Goal: Obtain resource: Download file/media

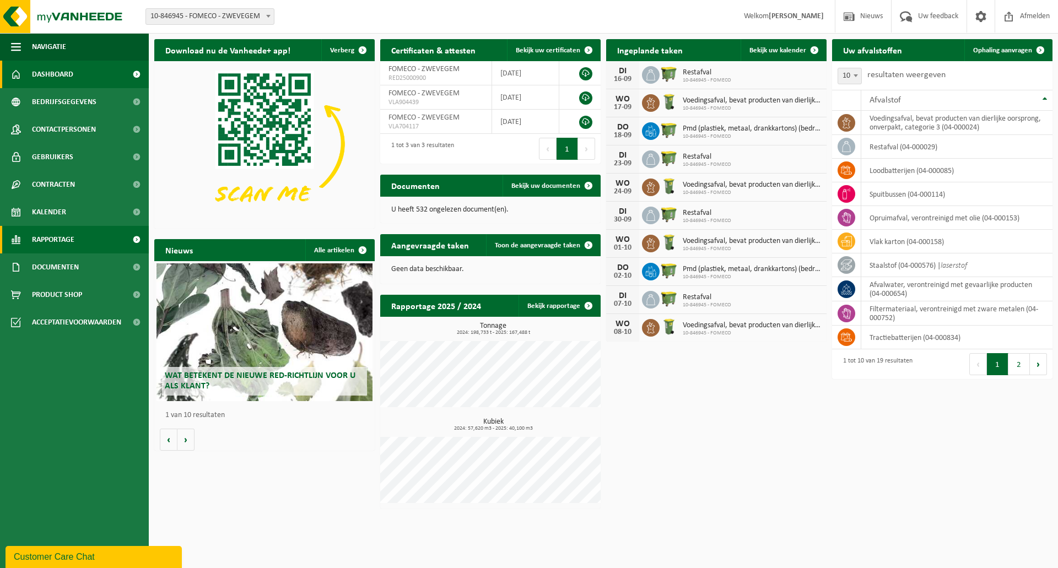
click at [69, 245] on span "Rapportage" at bounding box center [53, 240] width 42 height 28
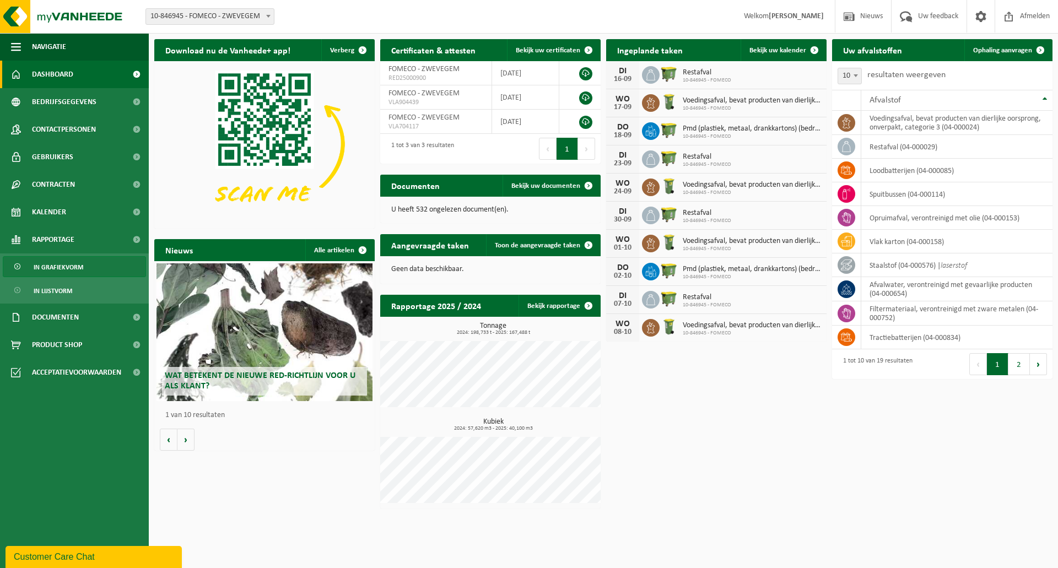
click at [63, 262] on span "In grafiekvorm" at bounding box center [59, 267] width 50 height 21
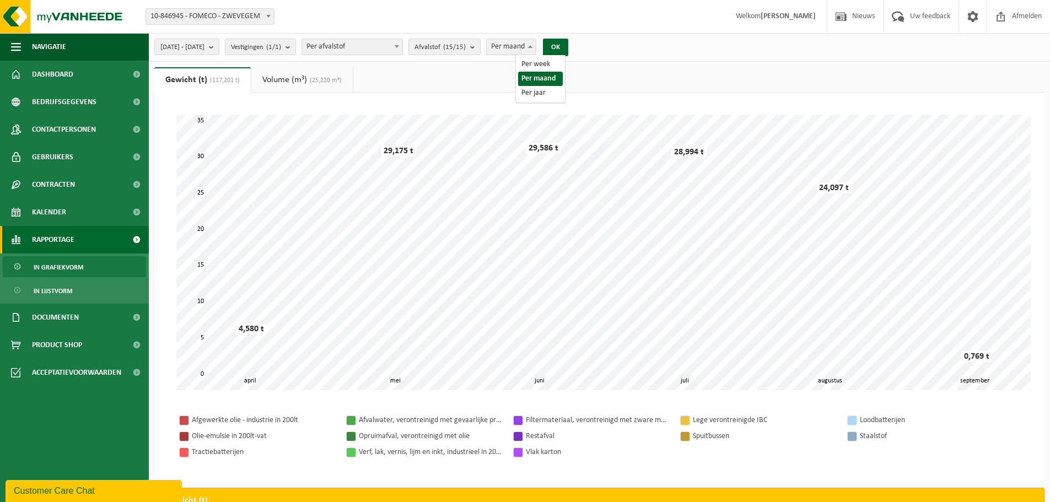
click at [536, 47] on span "Per maand" at bounding box center [511, 46] width 49 height 15
click at [219, 46] on b "submit" at bounding box center [214, 46] width 10 height 15
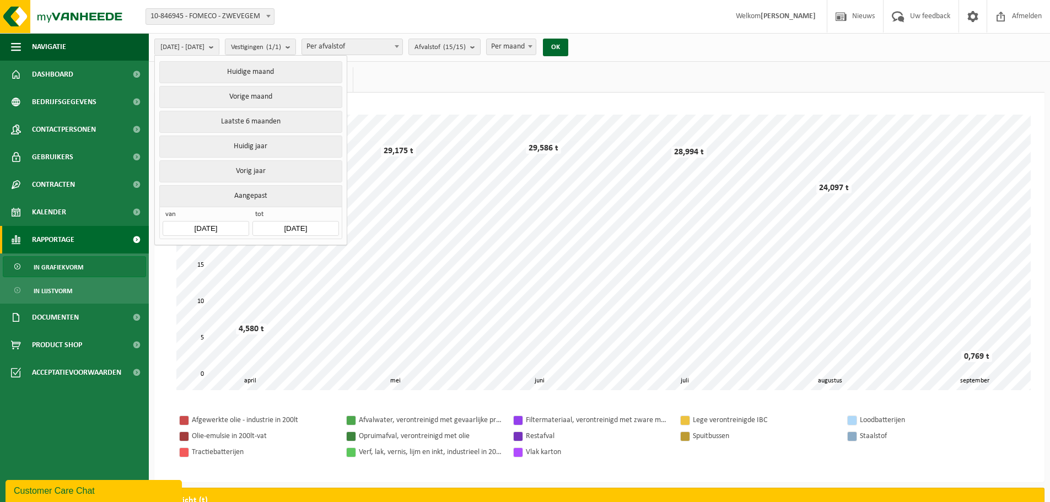
click at [233, 224] on input "[DATE]" at bounding box center [206, 228] width 86 height 15
click at [642, 45] on div "[DATE] - [DATE] Huidige maand Vorige maand Laatste 6 maanden Huidig jaar Vorig …" at bounding box center [599, 47] width 901 height 29
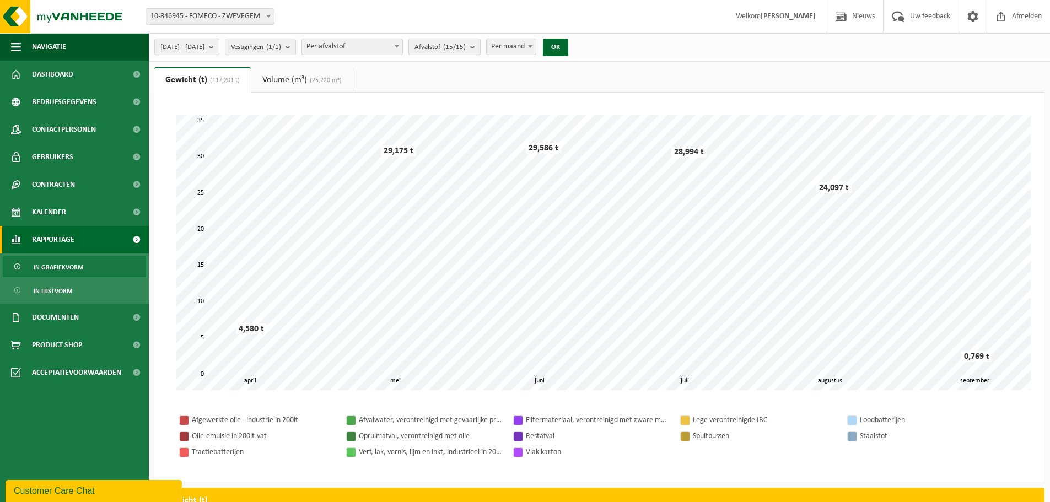
click at [466, 52] on span "Afvalstof (15/15)" at bounding box center [439, 47] width 51 height 17
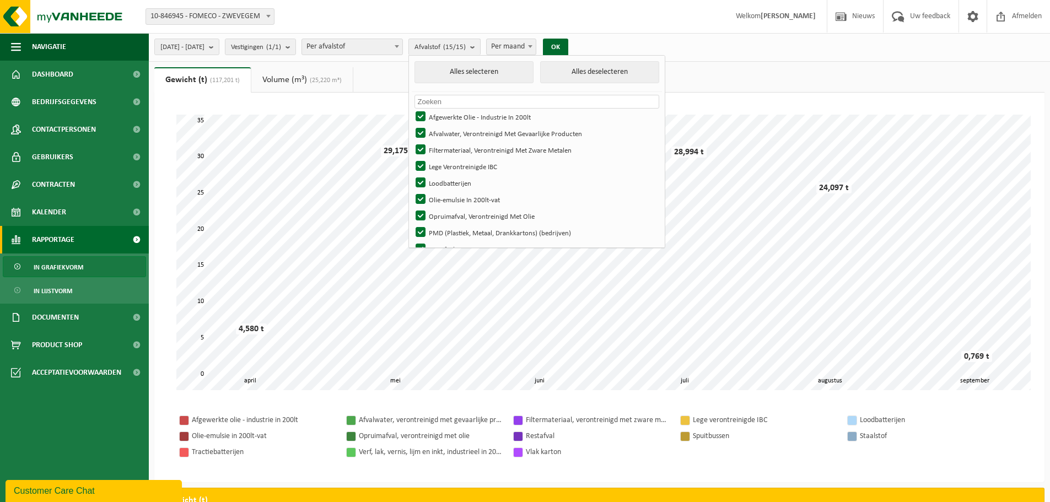
click at [479, 102] on input "text" at bounding box center [536, 102] width 245 height 14
click at [632, 75] on button "Alles deselecteren" at bounding box center [599, 72] width 119 height 22
checkbox input "false"
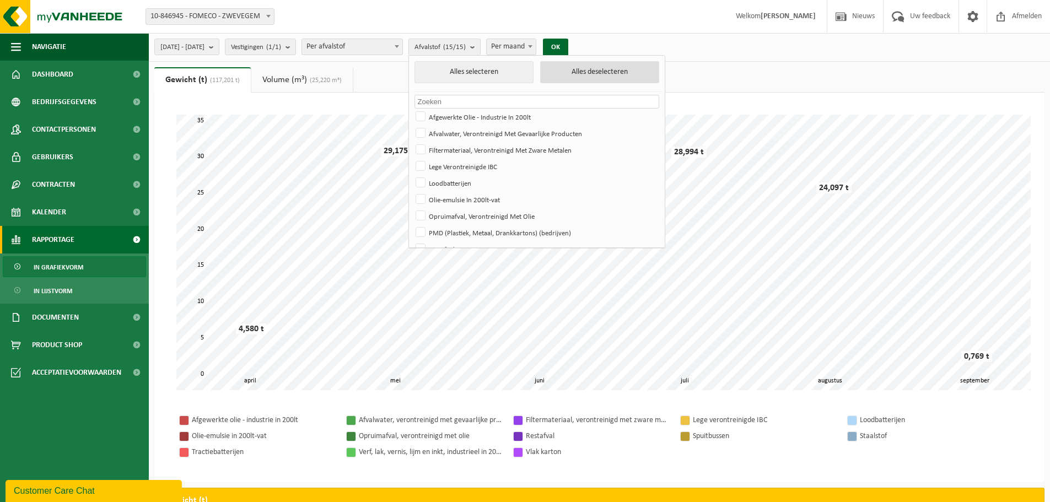
checkbox input "false"
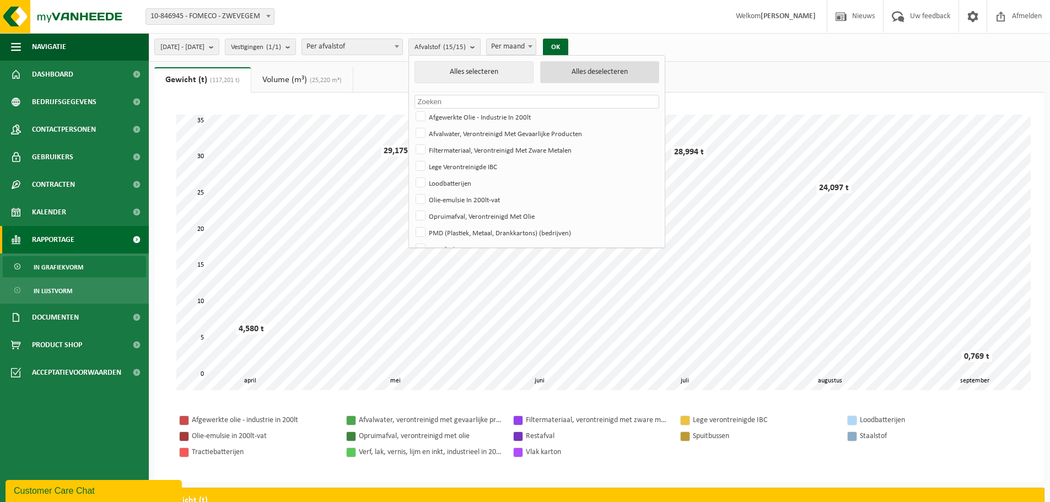
checkbox input "false"
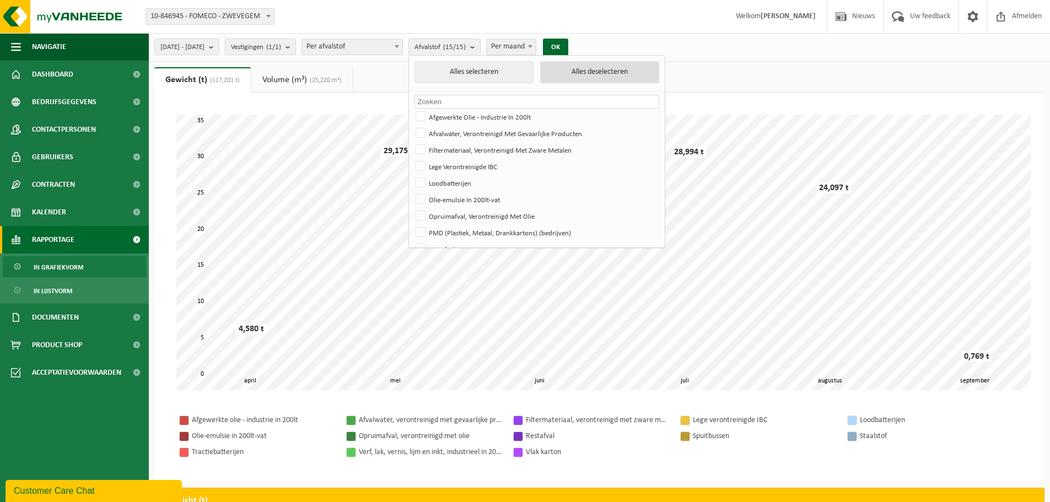
checkbox input "false"
click at [456, 133] on label "Afvalwater, Verontreinigd Met Gevaarlijke Producten" at bounding box center [535, 133] width 245 height 17
click at [412, 125] on input "Afvalwater, Verontreinigd Met Gevaarlijke Producten" at bounding box center [411, 125] width 1 height 1
click at [564, 47] on button "OK" at bounding box center [551, 48] width 25 height 18
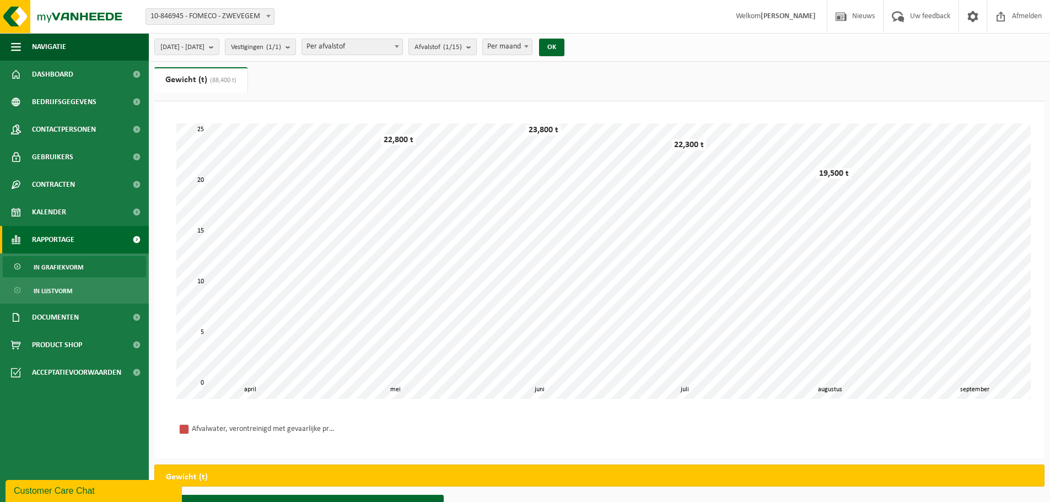
click at [462, 48] on count "(1/15)" at bounding box center [452, 47] width 19 height 7
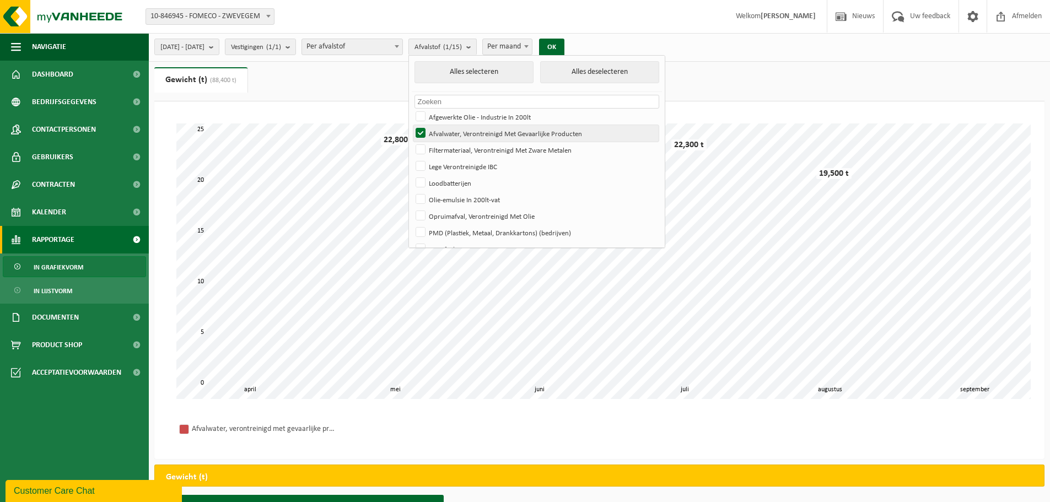
click at [443, 129] on label "Afvalwater, Verontreinigd Met Gevaarlijke Producten" at bounding box center [535, 133] width 245 height 17
click at [412, 125] on input "Afvalwater, Verontreinigd Met Gevaarlijke Producten" at bounding box center [411, 125] width 1 height 1
checkbox input "false"
click at [454, 112] on label "Afgewerkte Olie - Industrie In 200lt" at bounding box center [535, 117] width 245 height 17
click at [412, 109] on input "Afgewerkte Olie - Industrie In 200lt" at bounding box center [411, 108] width 1 height 1
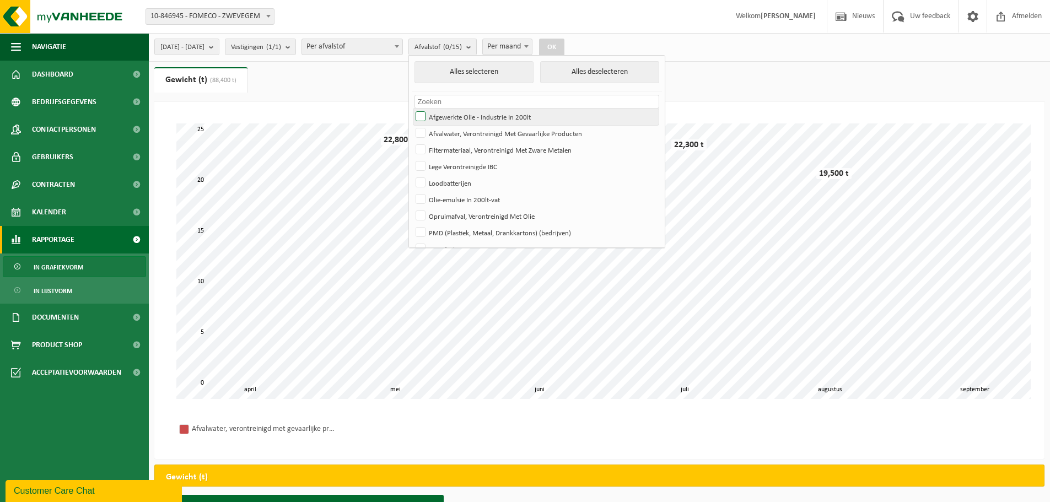
checkbox input "true"
click at [473, 197] on label "Olie-emulsie In 200lt-vat" at bounding box center [535, 199] width 245 height 17
click at [412, 191] on input "Olie-emulsie In 200lt-vat" at bounding box center [411, 191] width 1 height 1
checkbox input "true"
click at [479, 219] on label "Opruimafval, Verontreinigd Met Olie" at bounding box center [535, 216] width 245 height 17
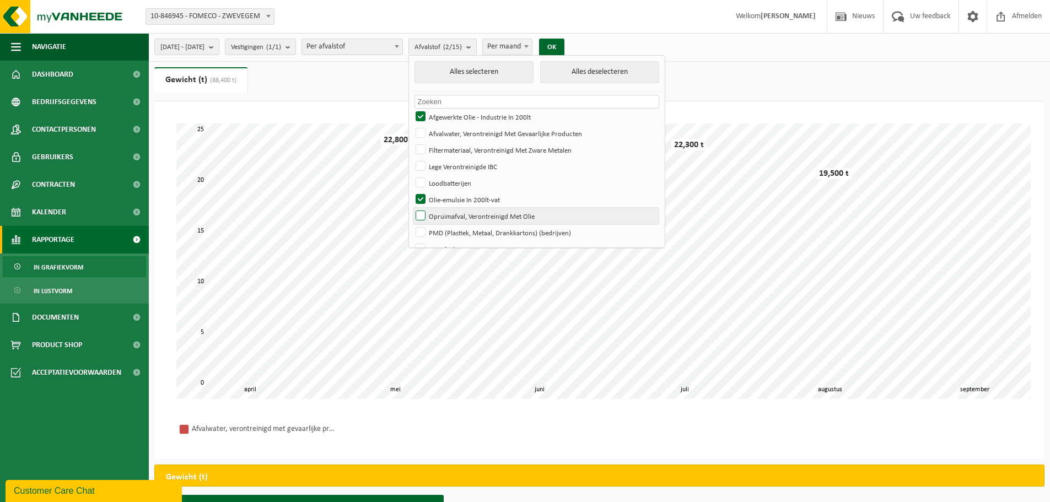
click at [412, 208] on input "Opruimafval, Verontreinigd Met Olie" at bounding box center [411, 207] width 1 height 1
checkbox input "true"
click at [564, 46] on button "OK" at bounding box center [551, 48] width 25 height 18
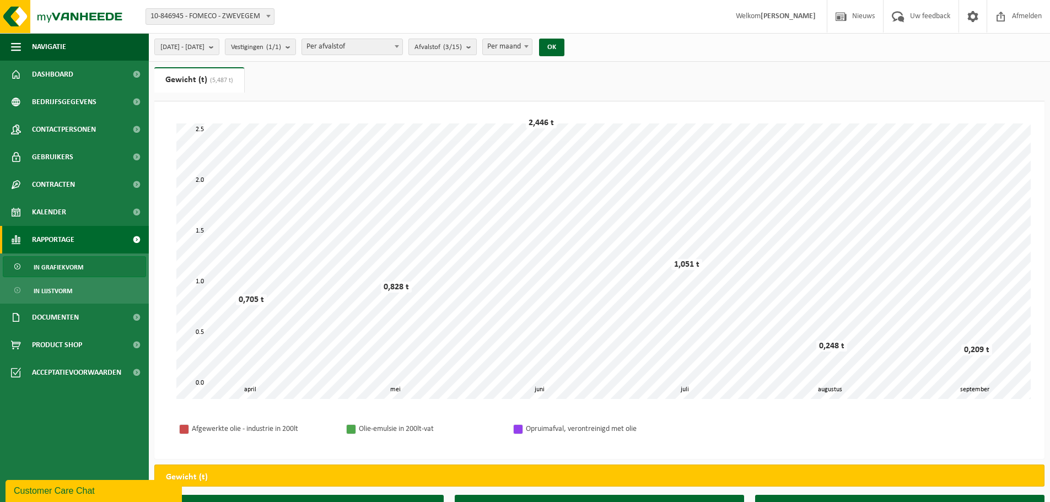
click at [451, 47] on span "Afvalstof (3/15)" at bounding box center [437, 47] width 47 height 17
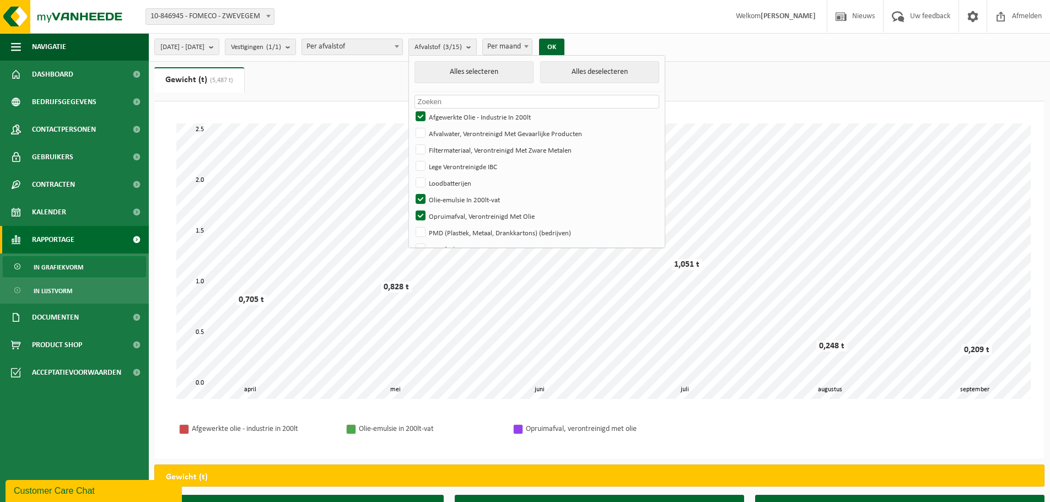
click at [755, 44] on div "[DATE] - [DATE] Huidige maand Vorige maand Laatste 6 maanden Huidig jaar Vorig …" at bounding box center [599, 47] width 901 height 29
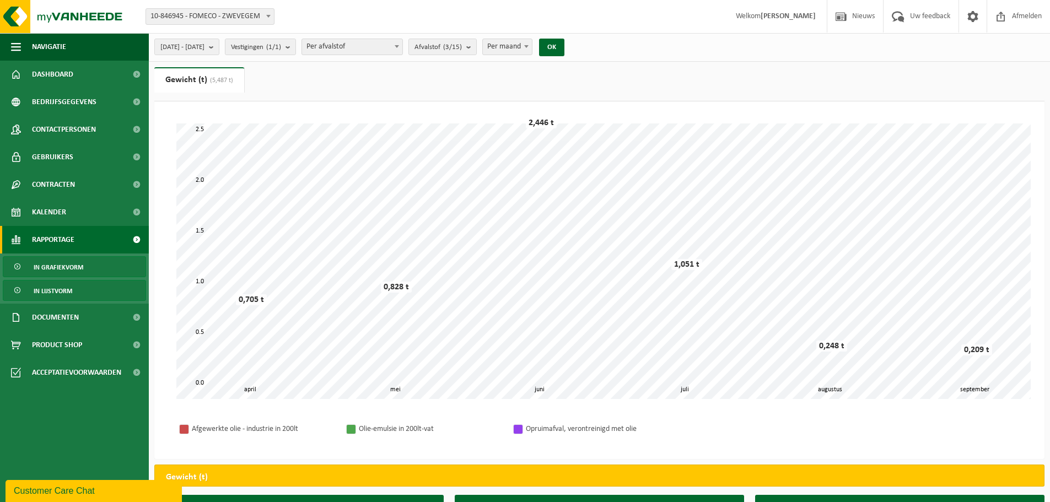
click at [48, 289] on span "In lijstvorm" at bounding box center [53, 290] width 39 height 21
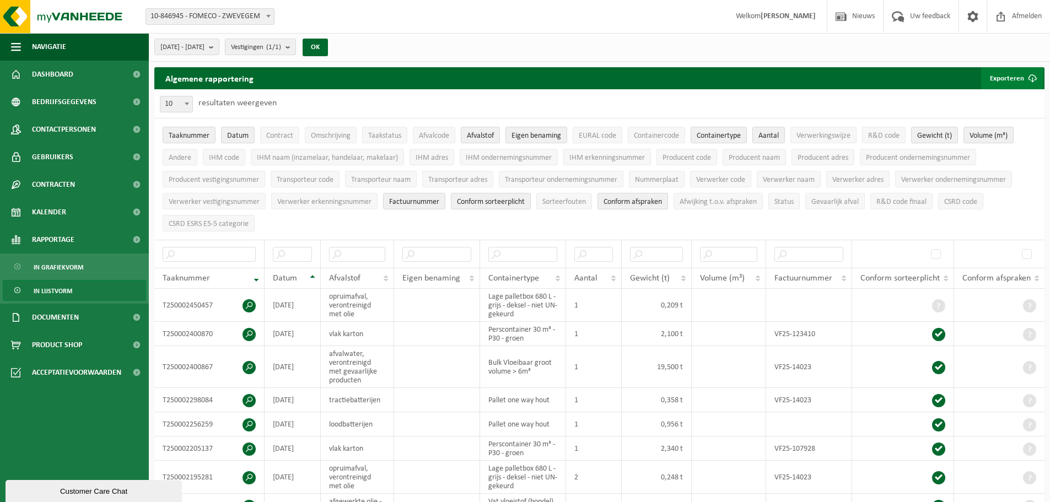
click at [984, 77] on button "Exporteren" at bounding box center [1012, 78] width 62 height 22
click at [970, 122] on link "Alle beschikbare kolommen" at bounding box center [993, 122] width 100 height 22
